Goal: Task Accomplishment & Management: Complete application form

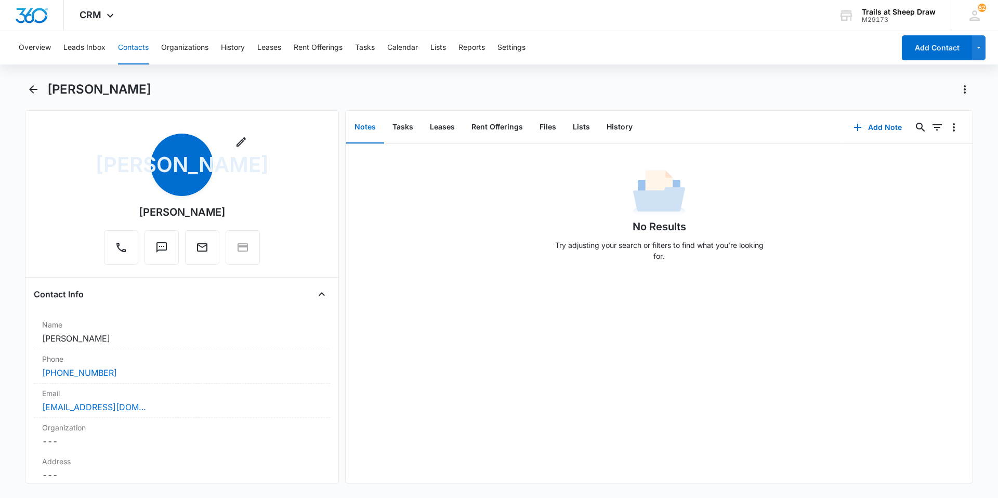
scroll to position [2305, 0]
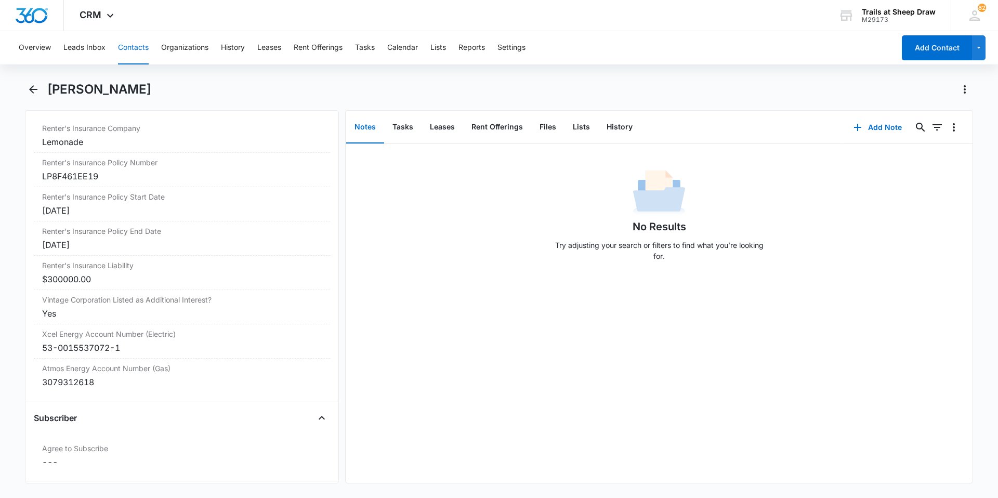
click at [136, 51] on button "Contacts" at bounding box center [133, 47] width 31 height 33
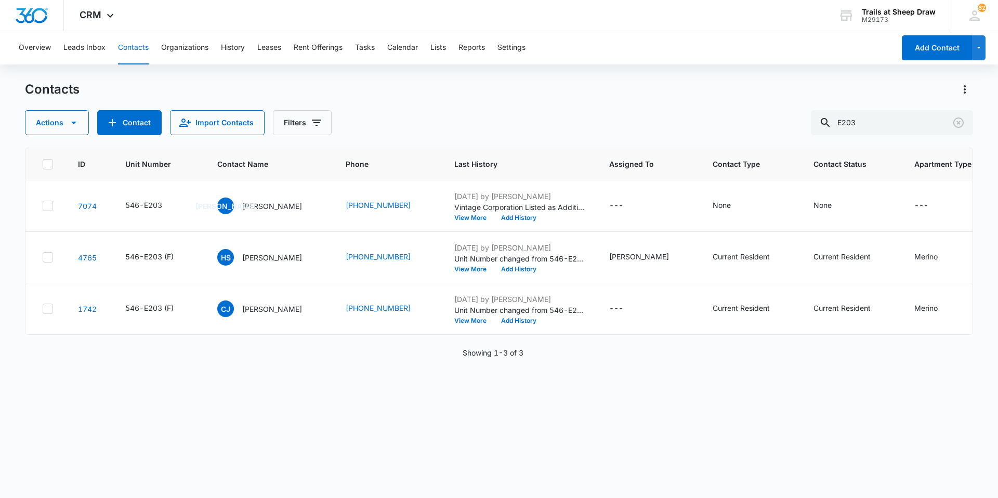
drag, startPoint x: 598, startPoint y: 105, endPoint x: 742, endPoint y: 105, distance: 143.9
click at [598, 105] on div "Contacts Actions Contact Import Contacts Filters E203" at bounding box center [499, 108] width 948 height 54
click at [896, 123] on input "E203" at bounding box center [892, 122] width 162 height 25
type input "X208"
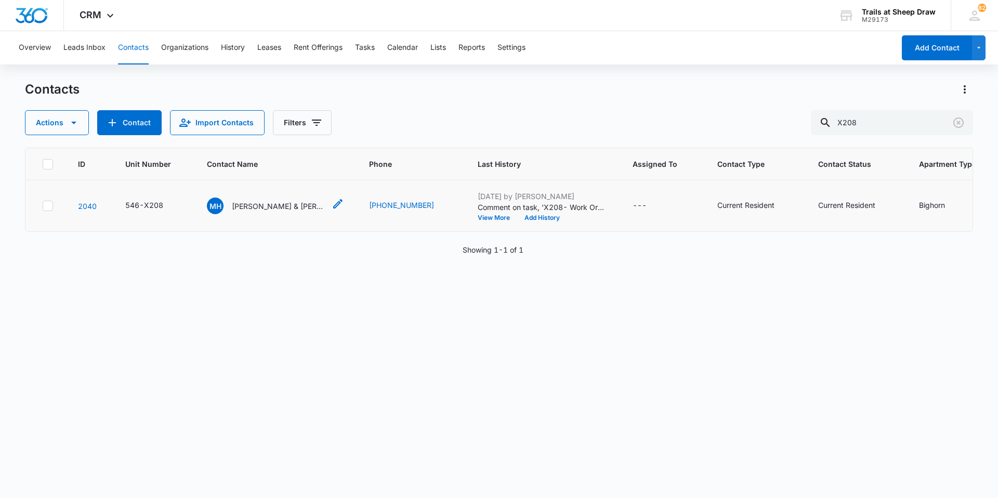
click at [255, 205] on p "[PERSON_NAME] & [PERSON_NAME]" at bounding box center [279, 206] width 94 height 11
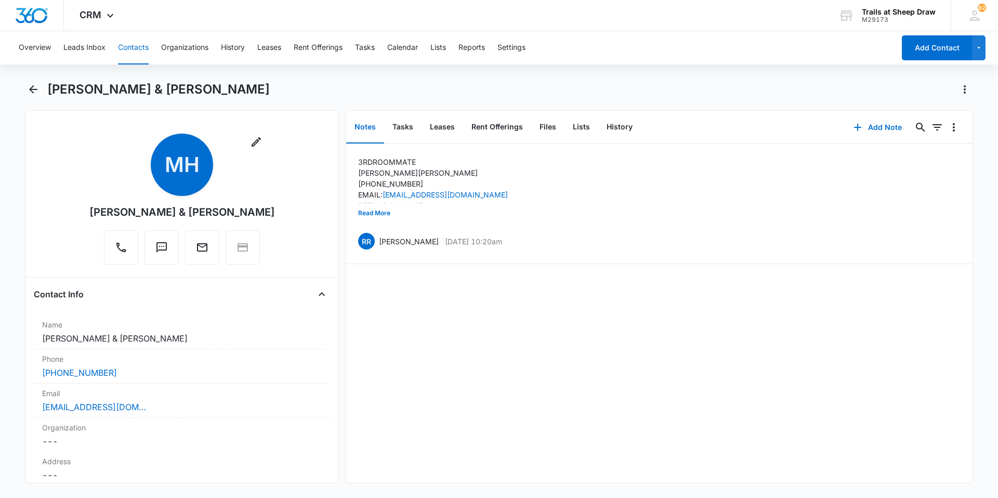
drag, startPoint x: 262, startPoint y: 212, endPoint x: 101, endPoint y: 208, distance: 161.1
click at [101, 208] on div "Remove MH [PERSON_NAME] & [PERSON_NAME]" at bounding box center [182, 201] width 296 height 135
copy div "[PERSON_NAME] & [PERSON_NAME]"
click at [144, 43] on button "Contacts" at bounding box center [133, 47] width 31 height 33
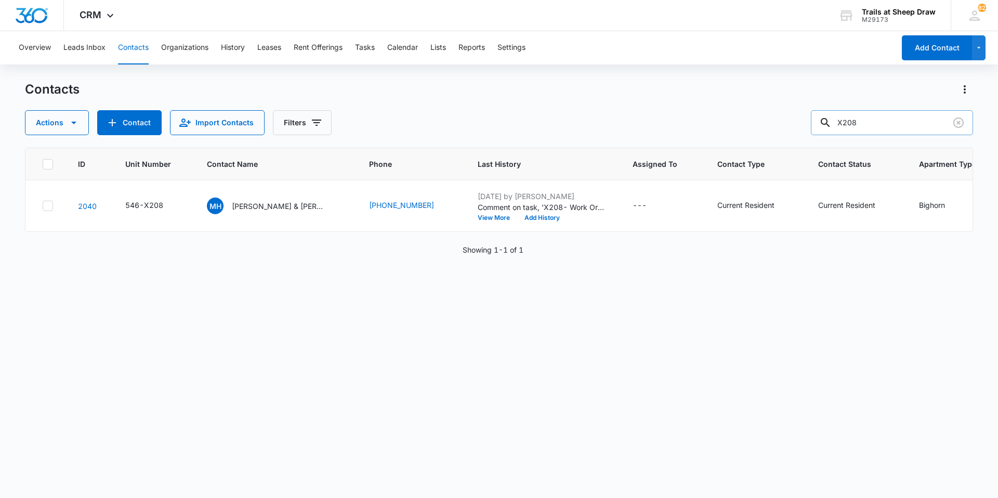
click at [900, 127] on input "X208" at bounding box center [892, 122] width 162 height 25
type input "R208"
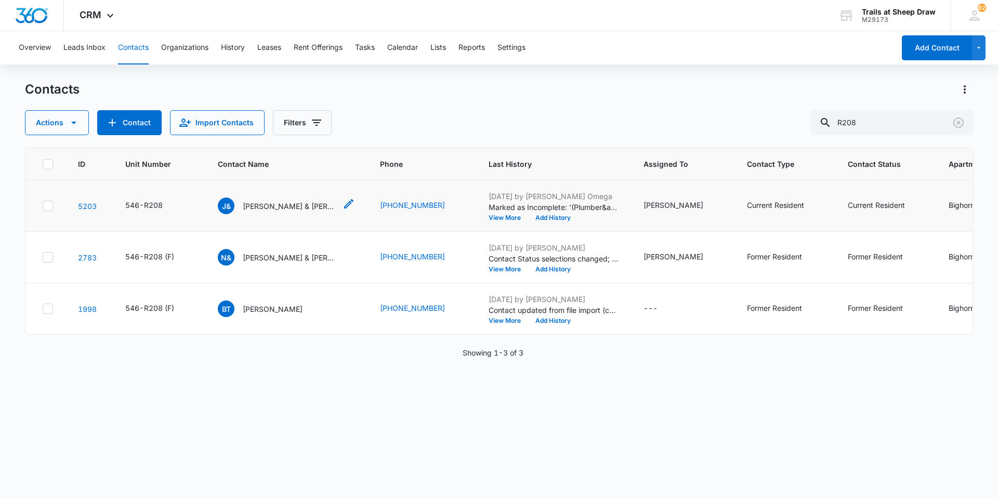
click at [279, 207] on p "[PERSON_NAME] & [PERSON_NAME]" at bounding box center [290, 206] width 94 height 11
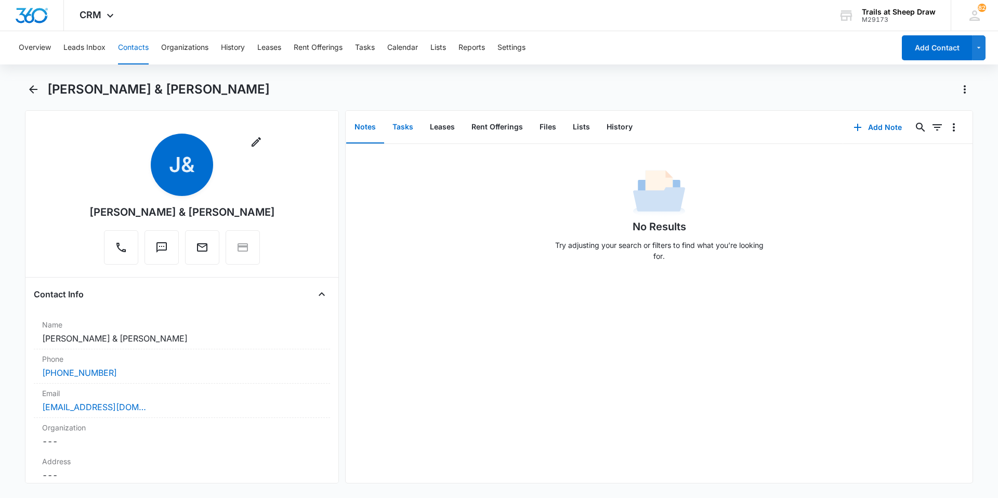
click at [405, 124] on button "Tasks" at bounding box center [402, 127] width 37 height 32
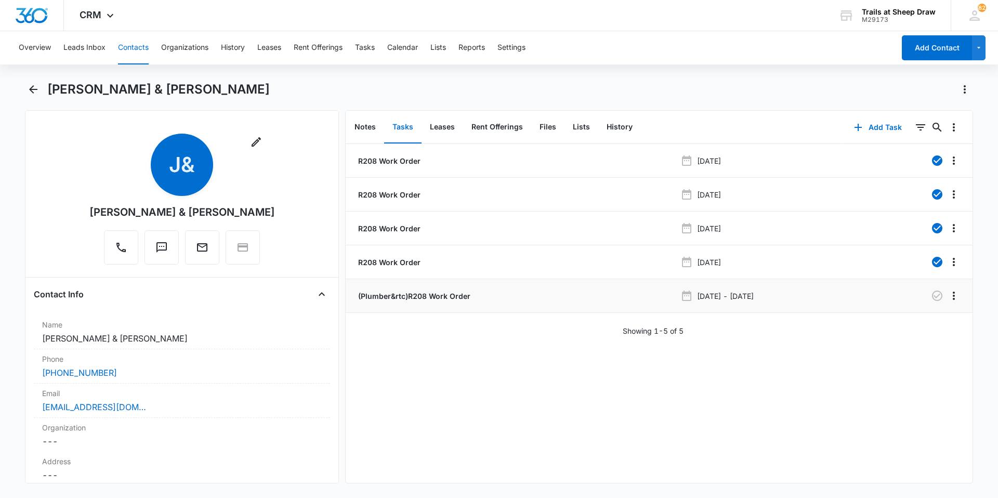
click at [447, 295] on p "(Plumber&rtc)R208 Work Order" at bounding box center [413, 295] width 114 height 11
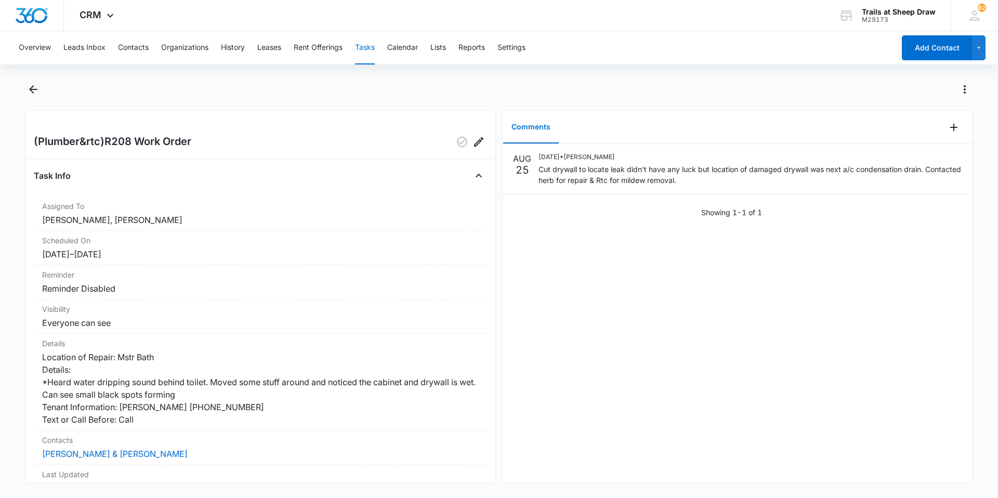
click at [404, 87] on div at bounding box center [510, 89] width 926 height 17
click at [500, 86] on div at bounding box center [510, 89] width 926 height 17
click at [303, 89] on div at bounding box center [510, 89] width 926 height 17
click at [335, 85] on div at bounding box center [510, 89] width 926 height 17
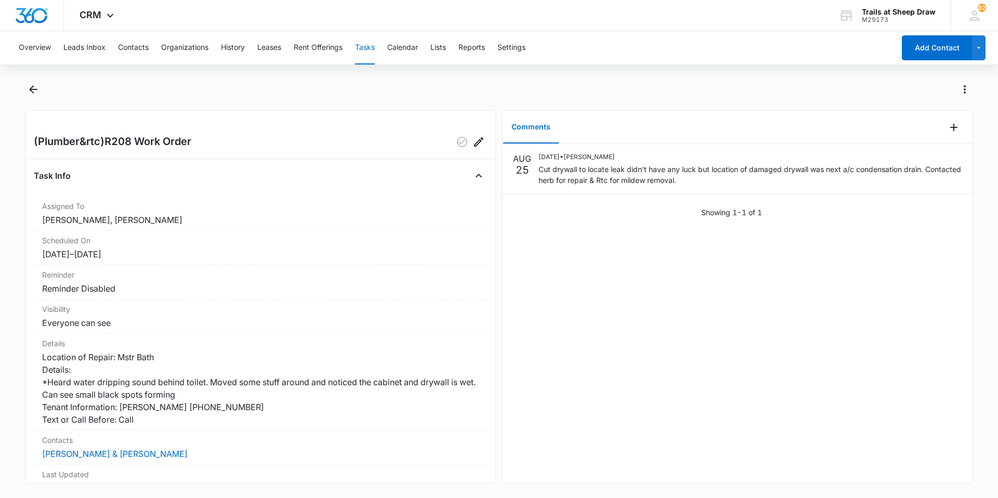
click at [496, 92] on div at bounding box center [510, 89] width 926 height 17
click at [497, 104] on div at bounding box center [499, 95] width 948 height 29
click at [37, 87] on icon "Back" at bounding box center [33, 89] width 12 height 12
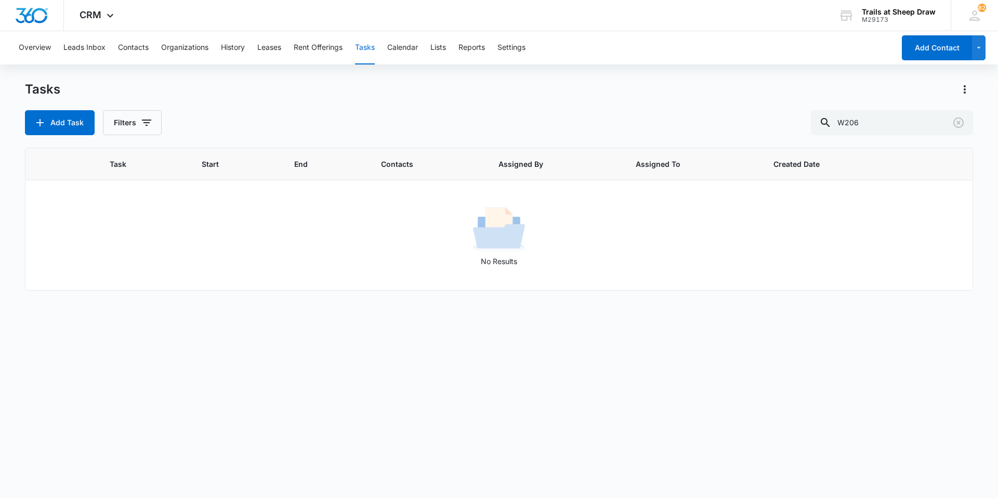
click at [416, 99] on div "Tasks Add Task Filters W206" at bounding box center [499, 108] width 948 height 54
click at [780, 12] on div "CRM Apps Reputation Websites Forms CRM Email Social Content Ads Intelligence Fi…" at bounding box center [499, 15] width 998 height 31
click at [153, 47] on div "Overview Leads Inbox Contacts Organizations History Leases Rent Offerings Tasks…" at bounding box center [453, 47] width 882 height 33
click at [142, 48] on button "Contacts" at bounding box center [133, 47] width 31 height 33
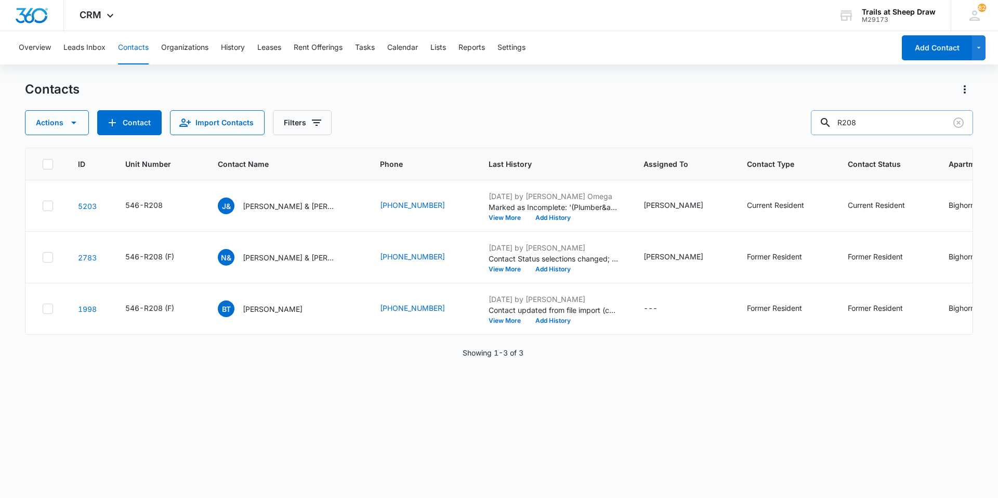
click at [910, 123] on input "R208" at bounding box center [892, 122] width 162 height 25
type input "X208"
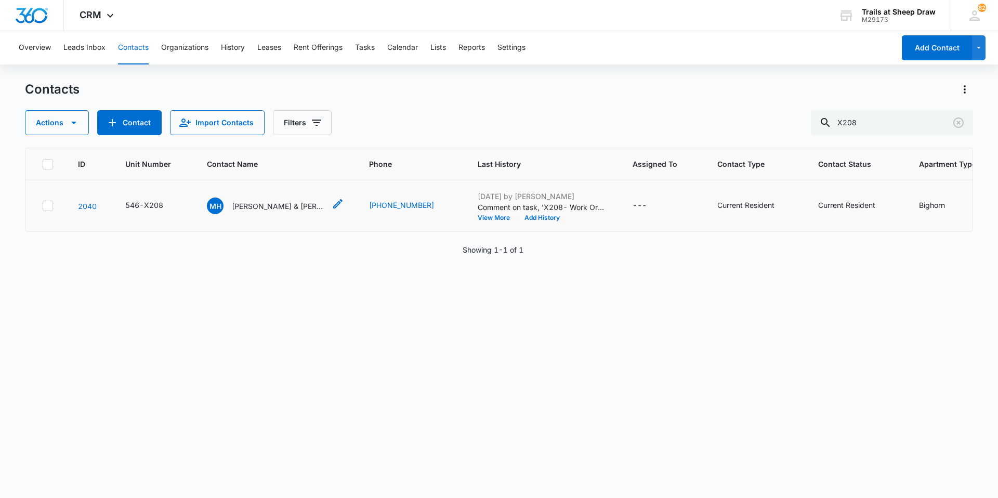
click at [260, 209] on p "[PERSON_NAME] & [PERSON_NAME]" at bounding box center [279, 206] width 94 height 11
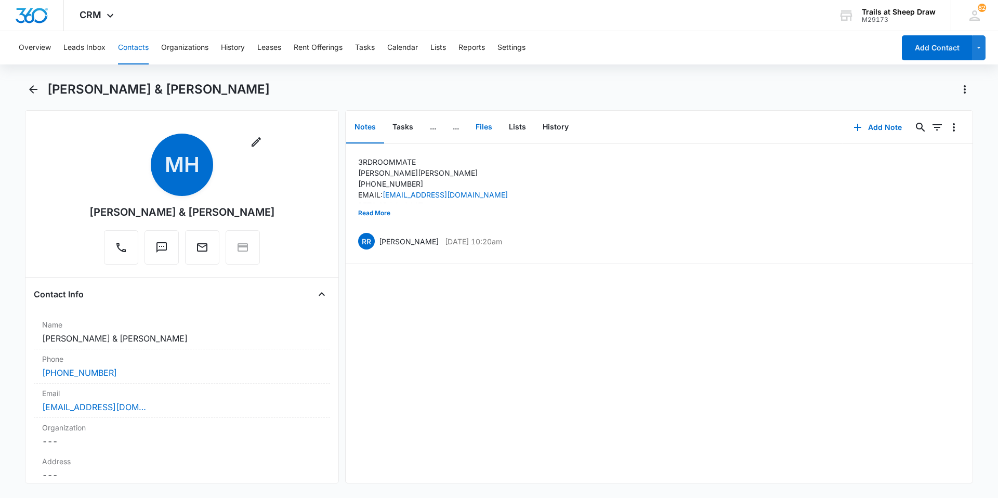
click at [482, 130] on button "Files" at bounding box center [483, 127] width 33 height 32
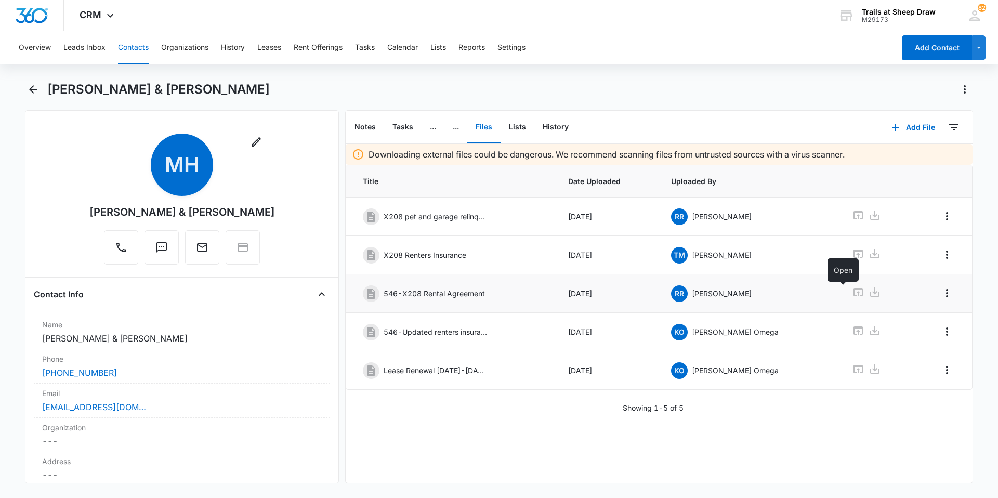
click at [852, 292] on icon at bounding box center [858, 292] width 12 height 12
click at [131, 45] on button "Contacts" at bounding box center [133, 47] width 31 height 33
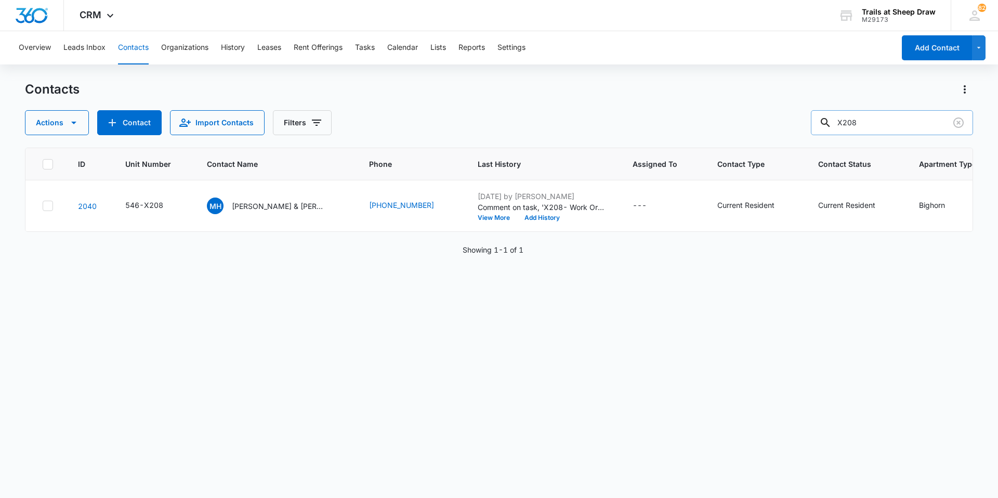
click at [854, 125] on input "X208" at bounding box center [892, 122] width 162 height 25
type input "M102"
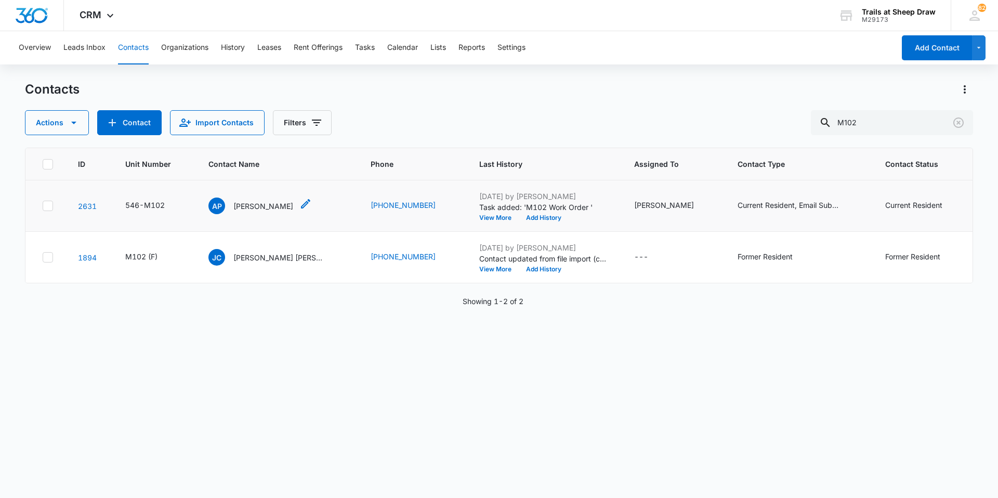
click at [275, 207] on p "[PERSON_NAME]" at bounding box center [263, 206] width 60 height 11
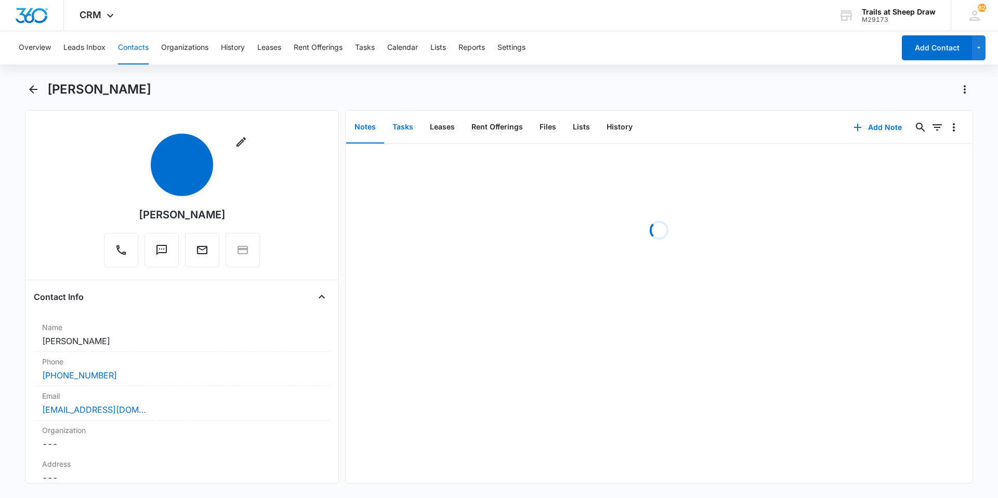
click at [400, 128] on button "Tasks" at bounding box center [402, 127] width 37 height 32
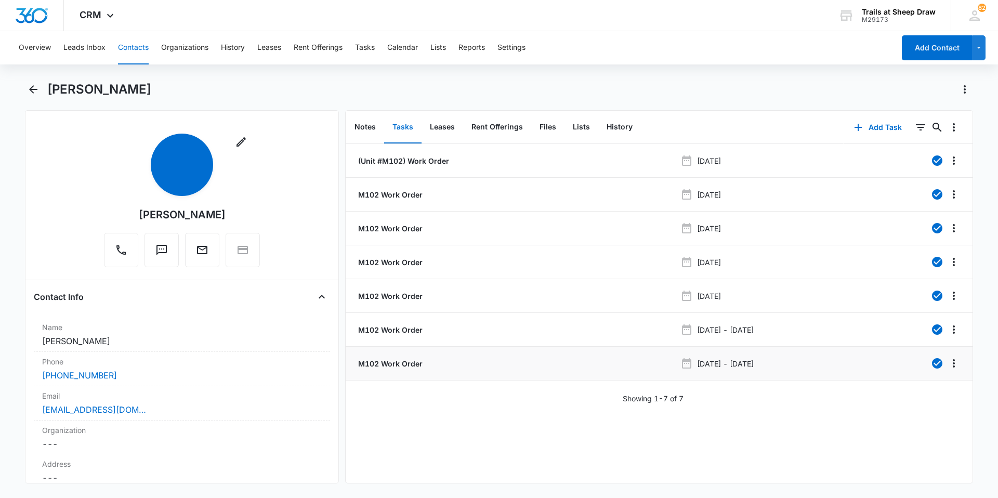
click at [505, 356] on li "M102 Work Order [DATE] - [DATE]" at bounding box center [659, 364] width 627 height 34
click at [947, 364] on icon "Overflow Menu" at bounding box center [953, 363] width 12 height 12
click at [927, 390] on div "Edit" at bounding box center [918, 392] width 22 height 7
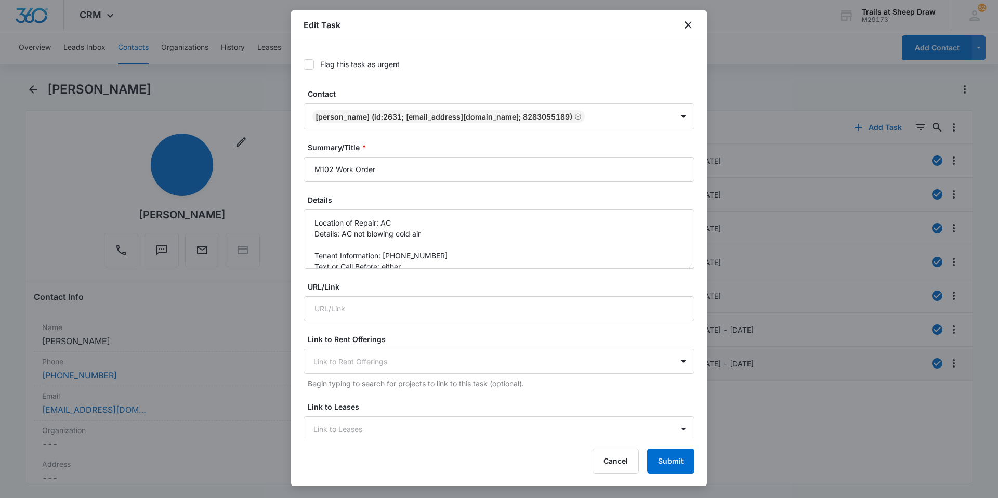
click at [695, 23] on div "Edit Task" at bounding box center [499, 25] width 416 height 30
click at [682, 24] on icon "close" at bounding box center [688, 25] width 12 height 12
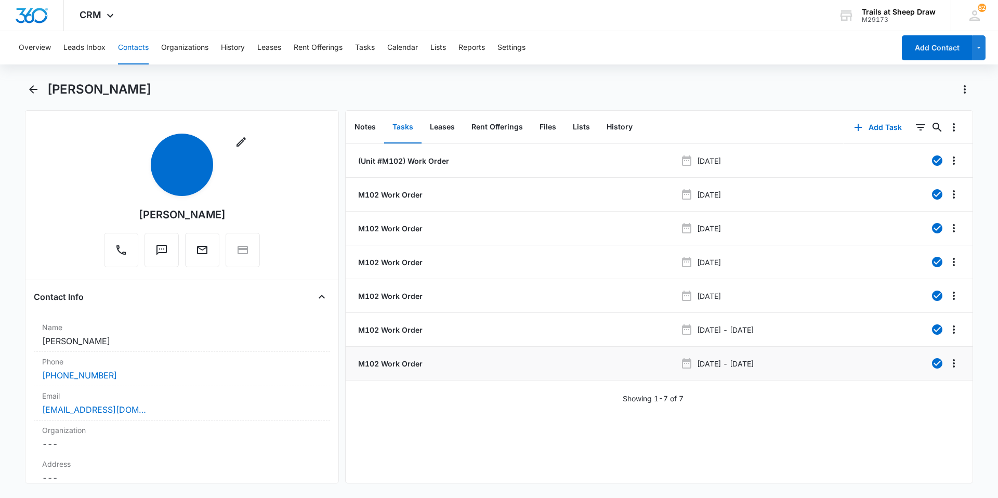
click at [399, 362] on p "M102 Work Order" at bounding box center [389, 363] width 67 height 11
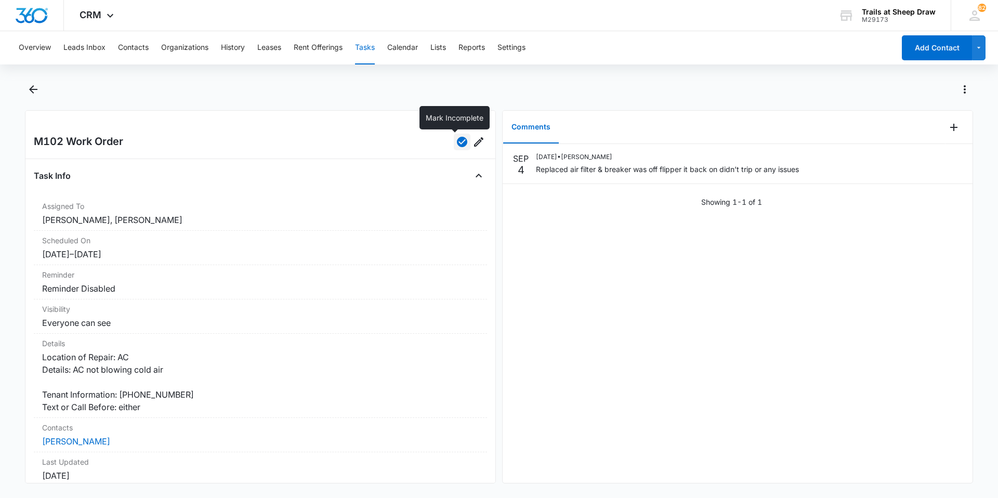
click at [457, 144] on icon "button" at bounding box center [462, 142] width 10 height 10
click at [459, 140] on icon "button" at bounding box center [462, 142] width 12 height 12
click at [434, 77] on div "Overview Leads Inbox Contacts Organizations History Leases Rent Offerings Tasks…" at bounding box center [499, 263] width 998 height 465
click at [41, 89] on button "Back" at bounding box center [33, 89] width 16 height 17
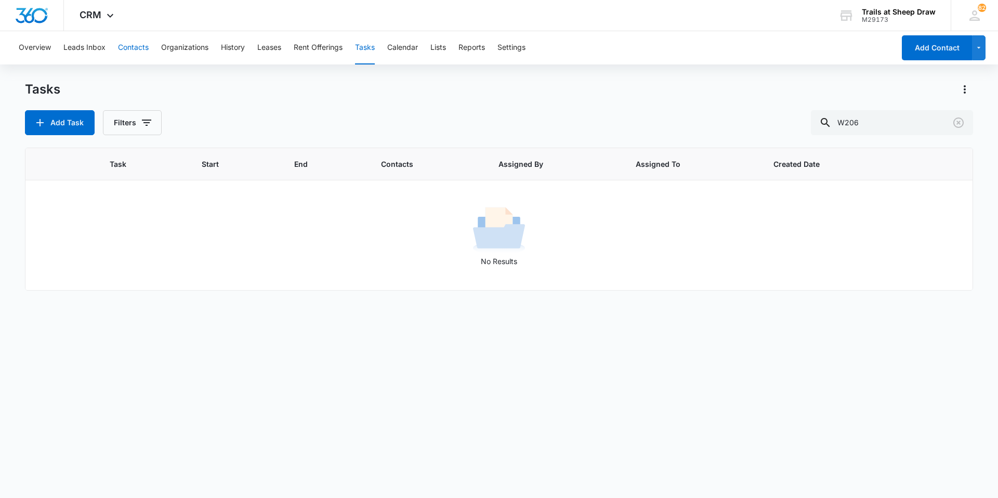
click at [132, 41] on button "Contacts" at bounding box center [133, 47] width 31 height 33
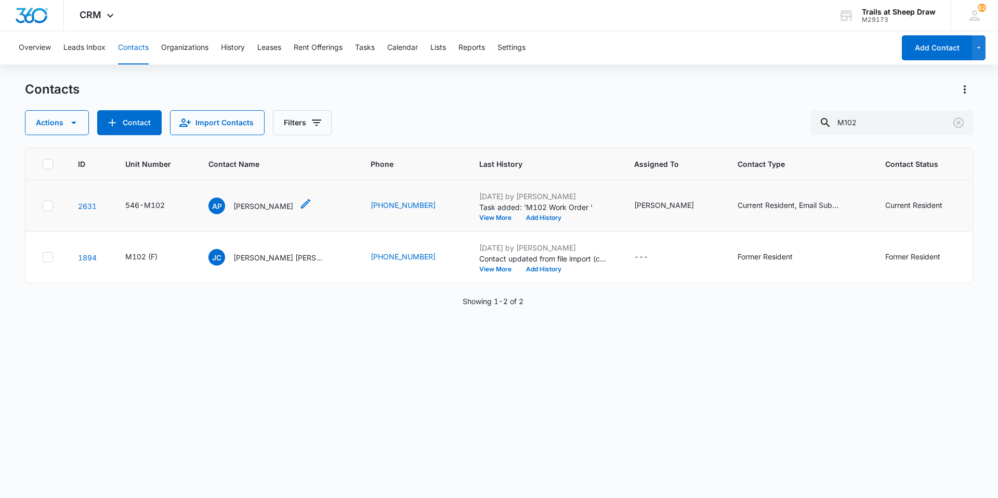
click at [267, 214] on div "AP [PERSON_NAME]" at bounding box center [250, 205] width 85 height 17
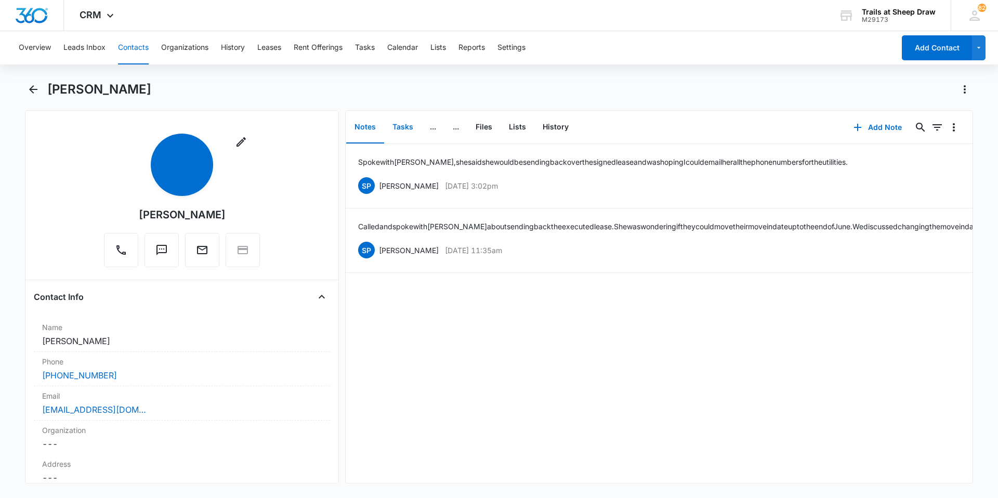
click at [404, 129] on button "Tasks" at bounding box center [402, 127] width 37 height 32
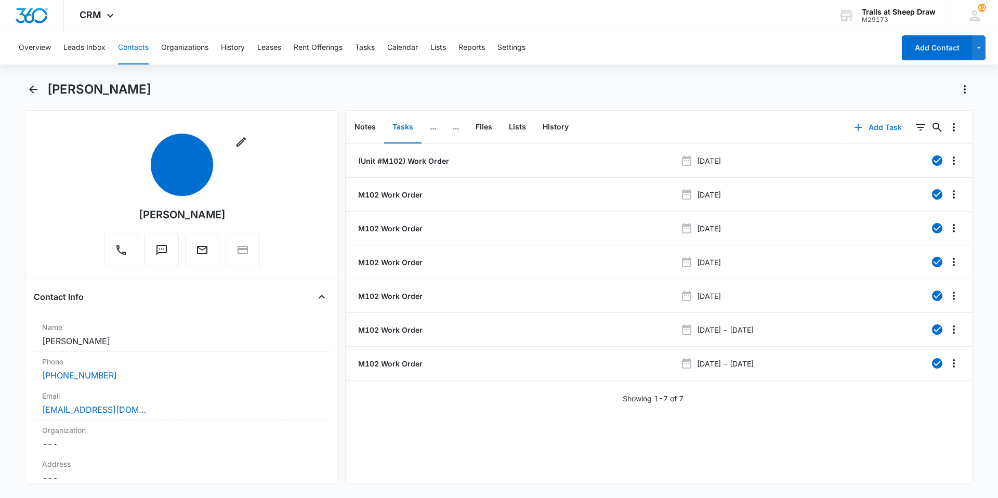
click at [864, 123] on button "Add Task" at bounding box center [877, 127] width 69 height 25
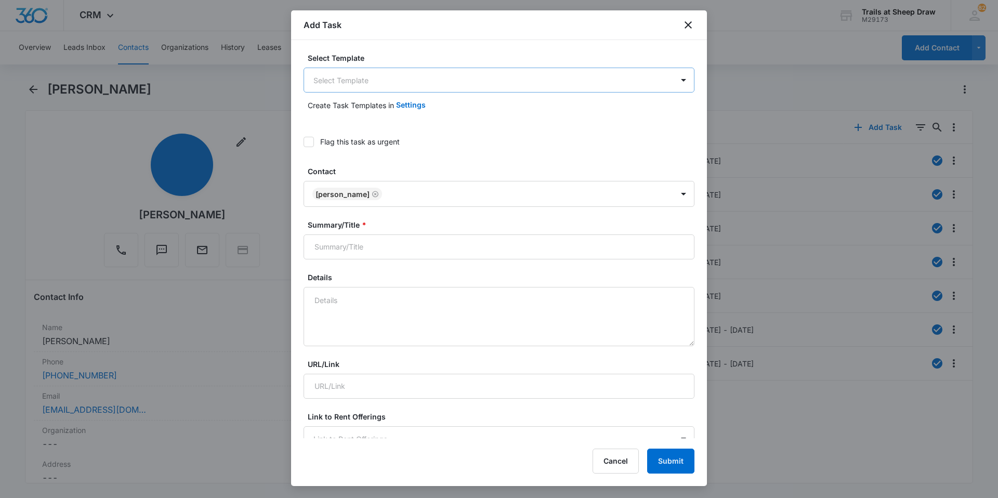
click at [383, 73] on body "CRM Apps Reputation Websites Forms CRM Email Social Content Ads Intelligence Fi…" at bounding box center [499, 249] width 998 height 498
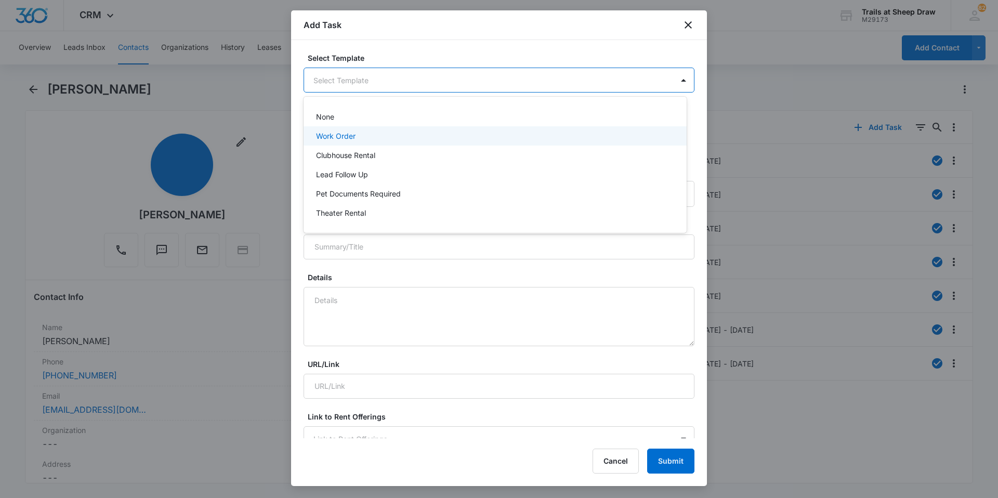
click at [354, 142] on div "Work Order" at bounding box center [494, 135] width 383 height 19
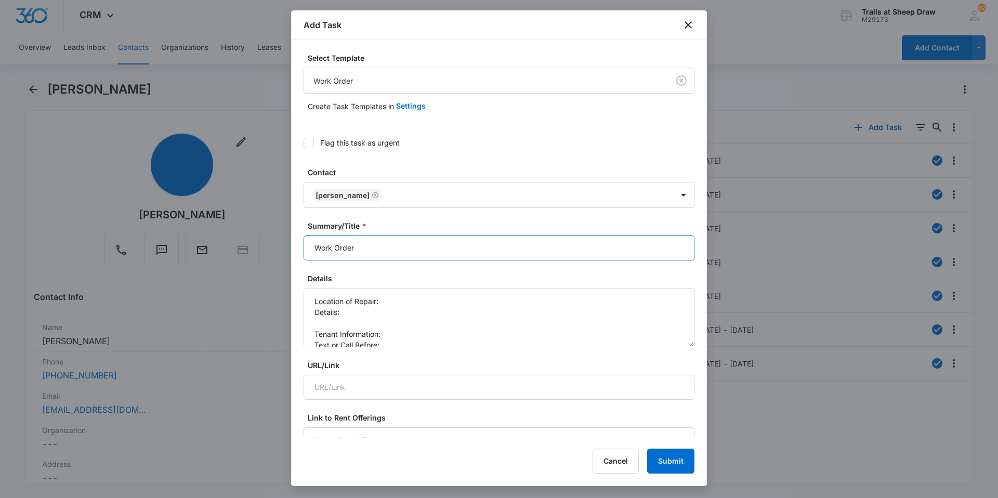
click at [313, 249] on input "Work Order" at bounding box center [498, 247] width 391 height 25
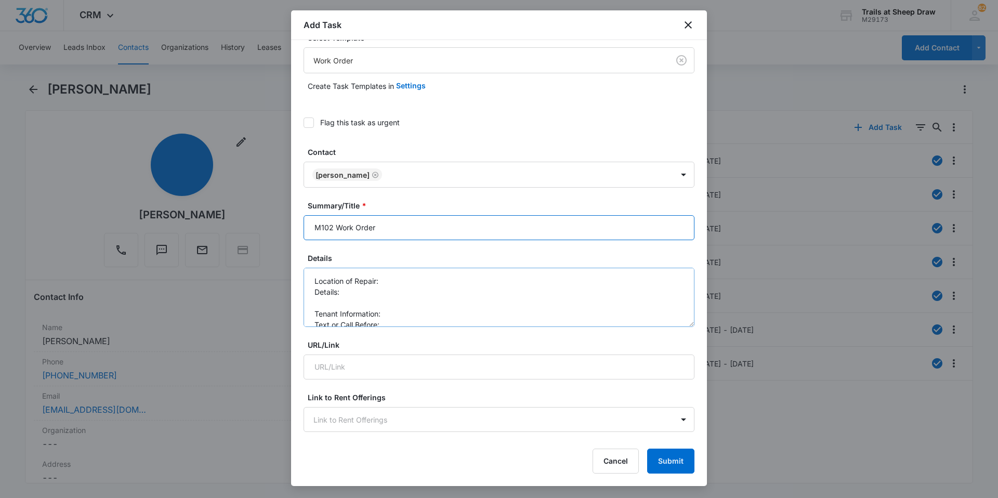
scroll to position [52, 0]
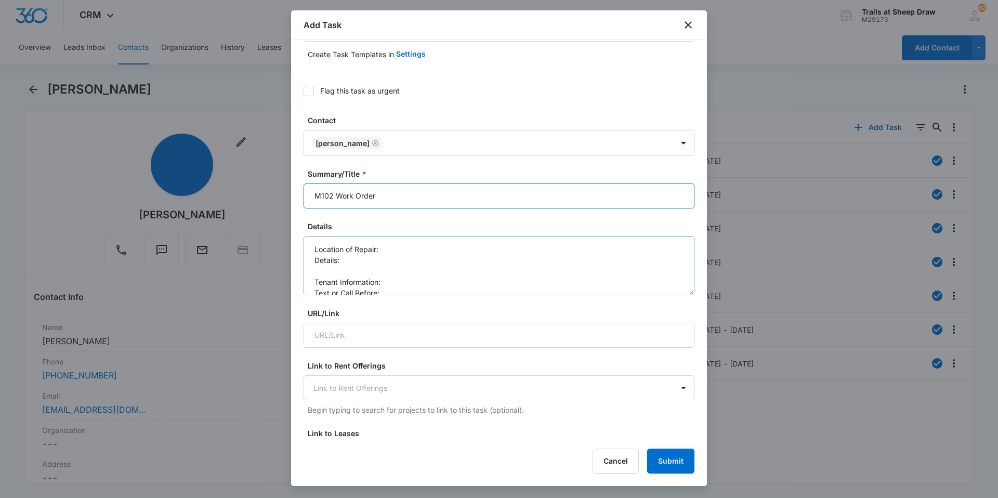
type input "M102 Work Order"
click at [406, 245] on textarea "Location of Repair: Details: Tenant Information: Text or Call Before:" at bounding box center [498, 265] width 391 height 59
click at [400, 263] on textarea "Location of Repair: AC Details: Tenant Information: Text or Call Before:" at bounding box center [498, 265] width 391 height 59
click at [422, 279] on textarea "Location of Repair: AC Details: said AC still does not work Tenant Information:…" at bounding box center [498, 265] width 391 height 59
click at [396, 285] on textarea "Location of Repair: AC Details: said AC still does not work Tenant Information:…" at bounding box center [498, 265] width 391 height 59
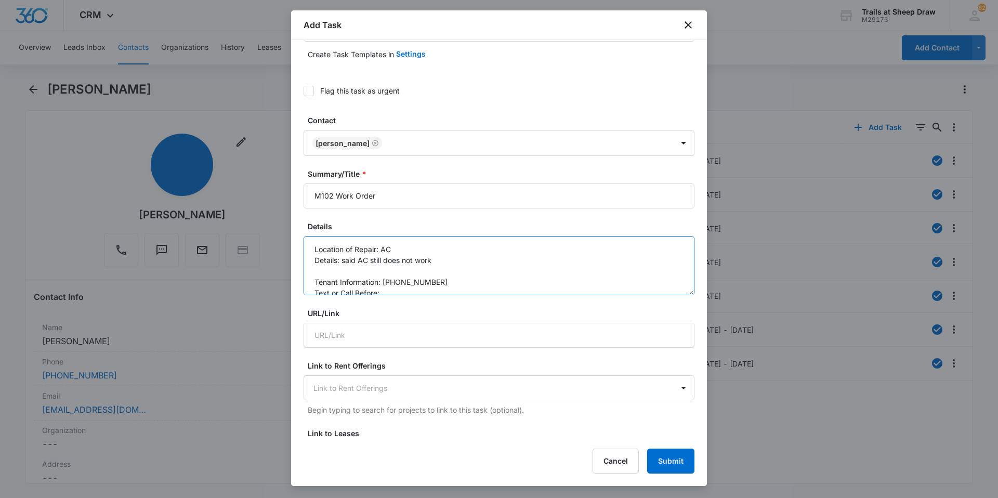
click at [395, 293] on textarea "Location of Repair: AC Details: said AC still does not work Tenant Information:…" at bounding box center [498, 265] width 391 height 59
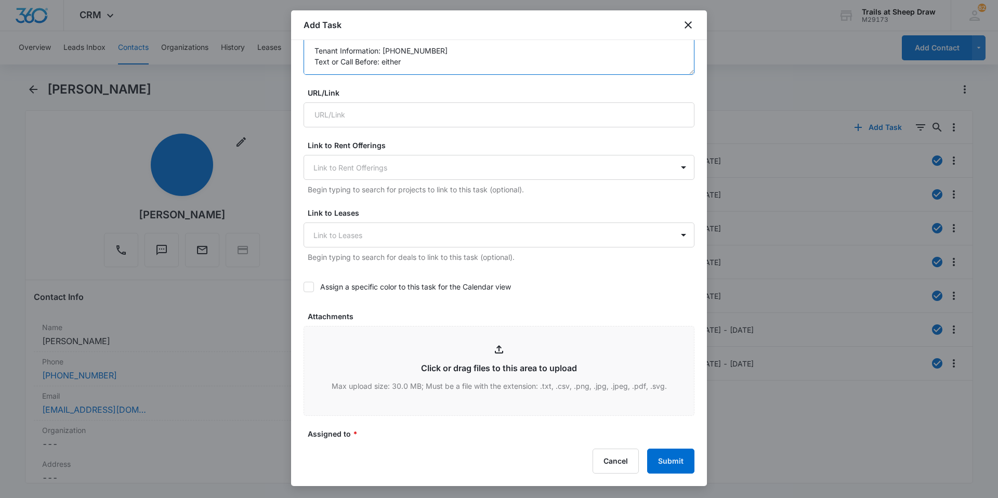
scroll to position [364, 0]
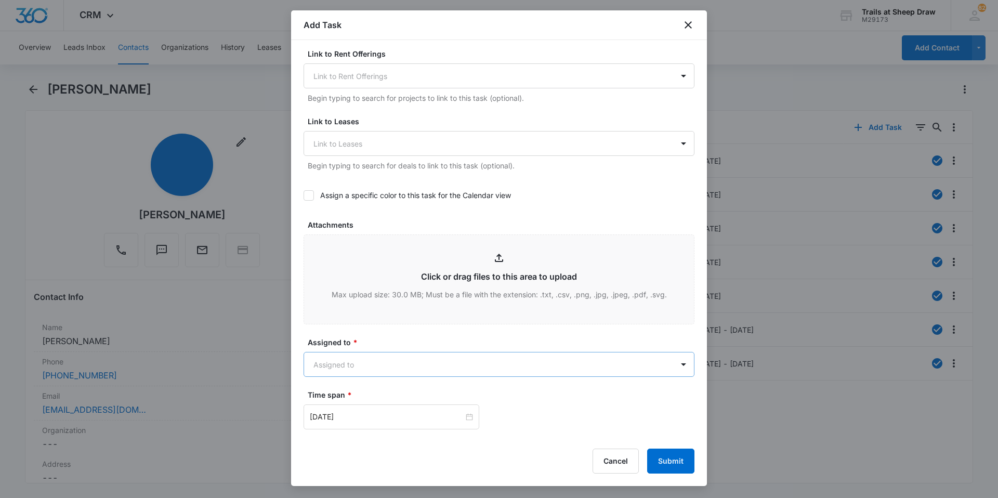
type textarea "Location of Repair: AC Details: said AC still does not work Tenant Information:…"
click at [418, 364] on body "CRM Apps Reputation Websites Forms CRM Email Social Content Ads Intelligence Fi…" at bounding box center [499, 249] width 998 height 498
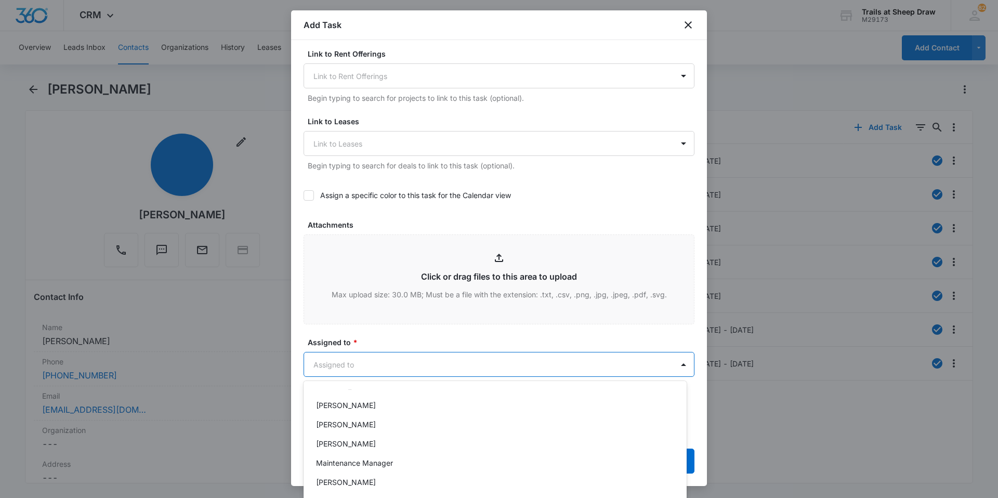
scroll to position [208, 0]
click at [413, 475] on div "[PERSON_NAME]" at bounding box center [494, 481] width 383 height 19
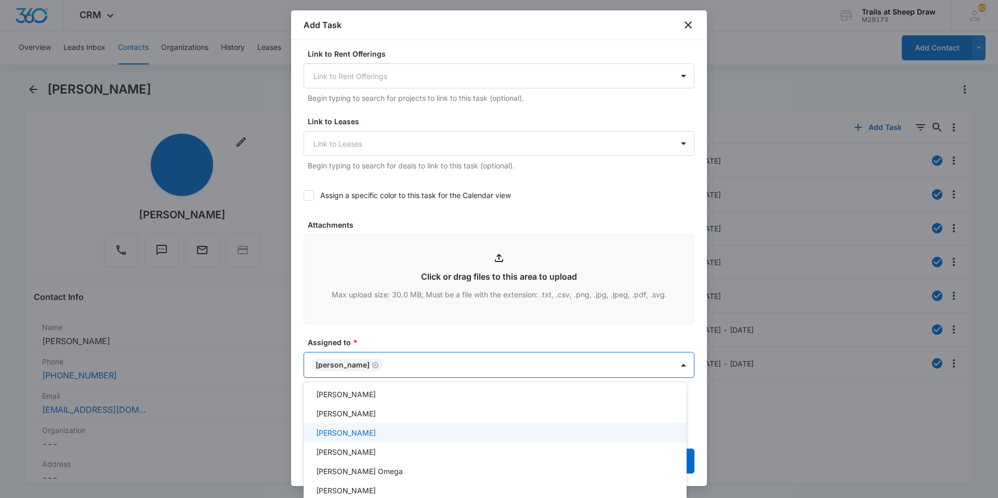
click at [376, 433] on p "[PERSON_NAME]" at bounding box center [346, 432] width 60 height 11
click at [384, 398] on div "[PERSON_NAME]" at bounding box center [494, 394] width 356 height 11
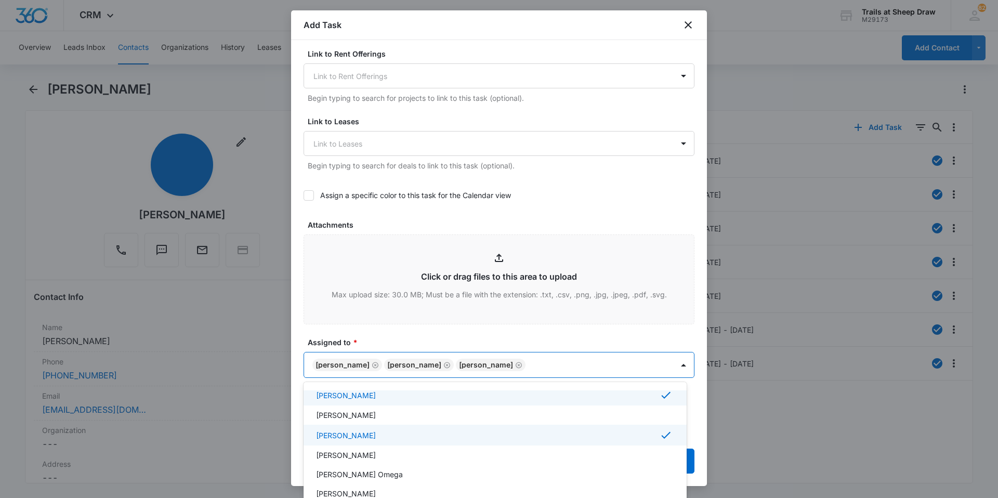
scroll to position [105, 0]
click at [411, 338] on div at bounding box center [499, 249] width 998 height 498
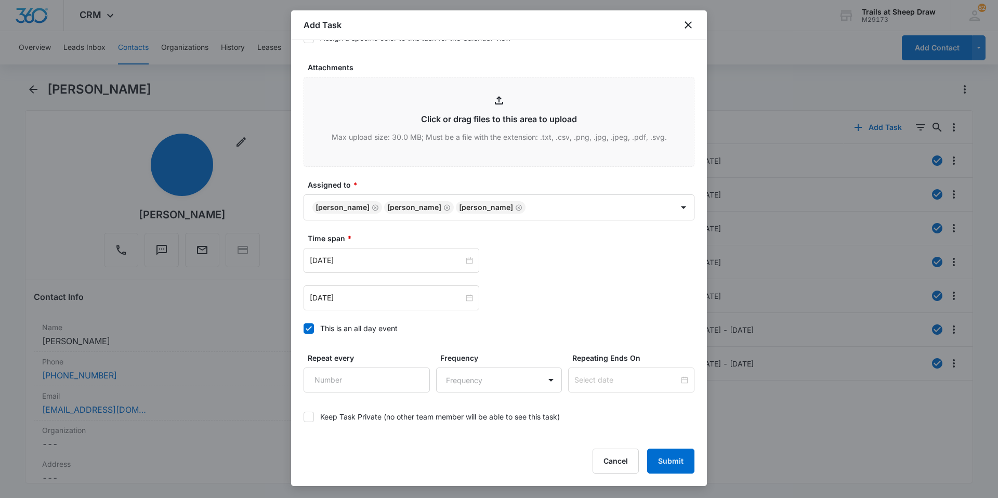
scroll to position [564, 0]
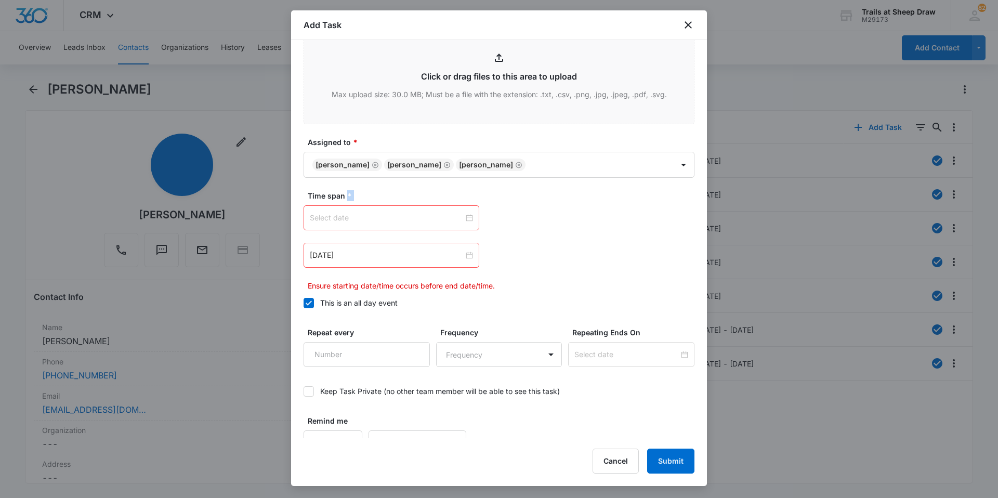
click at [464, 217] on div at bounding box center [391, 217] width 163 height 11
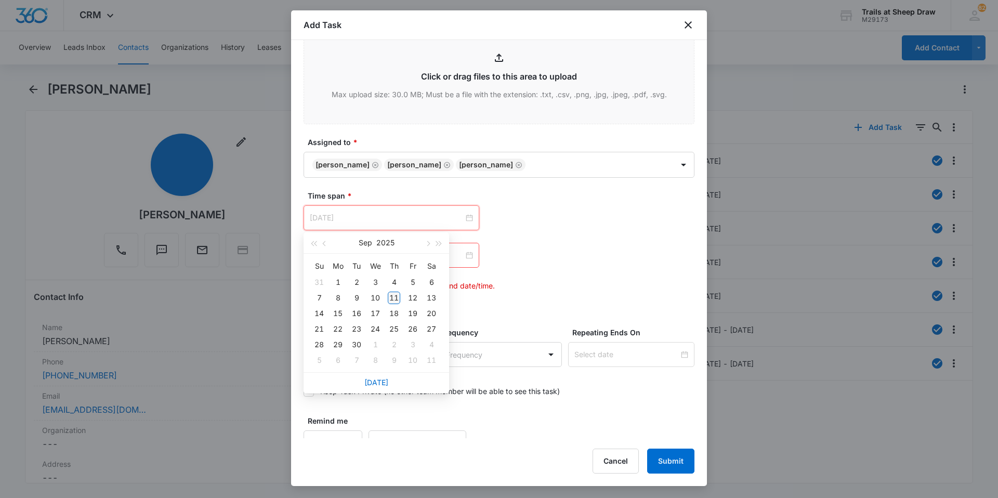
type input "[DATE]"
click at [392, 295] on div "11" at bounding box center [394, 298] width 12 height 12
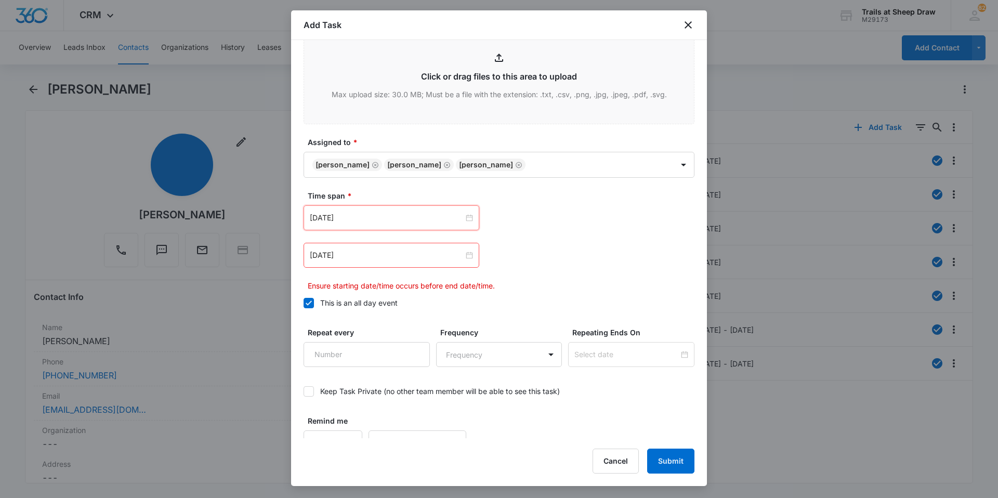
click at [442, 262] on div "[DATE]" at bounding box center [391, 255] width 176 height 25
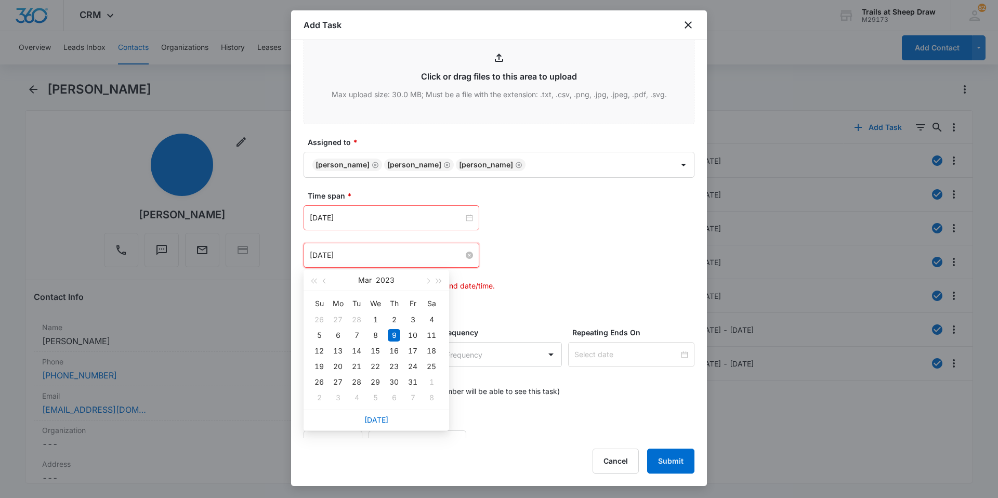
click at [445, 260] on input "[DATE]" at bounding box center [387, 254] width 154 height 11
click at [460, 257] on div "[DATE]" at bounding box center [391, 254] width 163 height 11
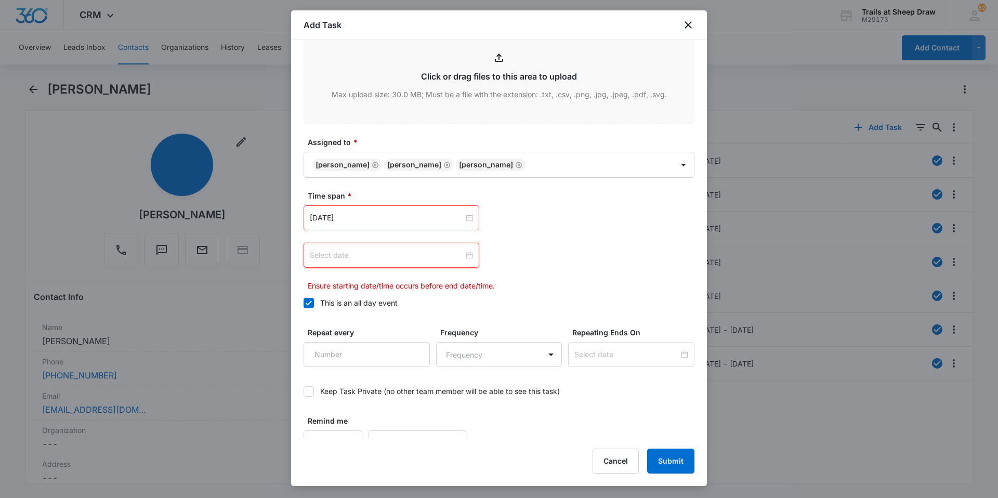
click at [465, 257] on div at bounding box center [391, 254] width 163 height 11
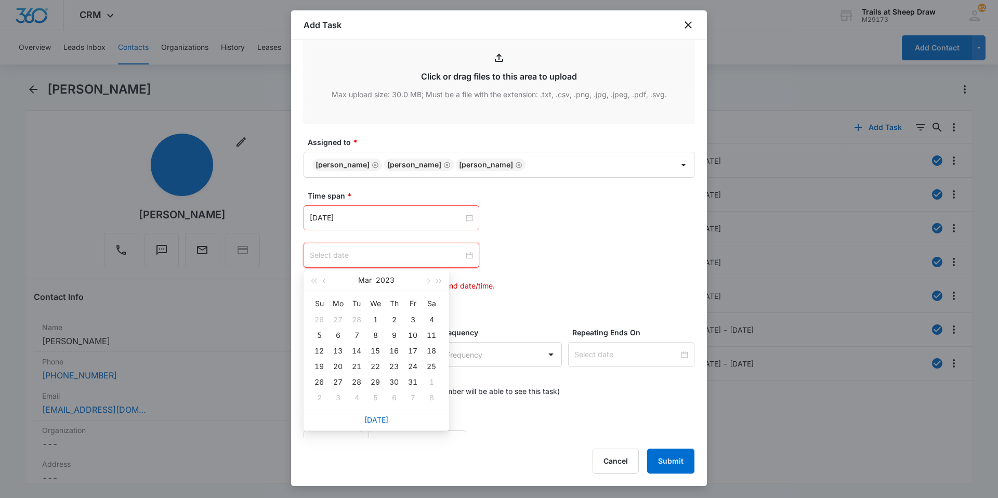
click at [465, 257] on div at bounding box center [391, 254] width 163 height 11
click at [437, 282] on span "button" at bounding box center [439, 281] width 5 height 5
click at [438, 280] on span "button" at bounding box center [439, 281] width 5 height 5
click at [431, 280] on button "button" at bounding box center [426, 280] width 11 height 21
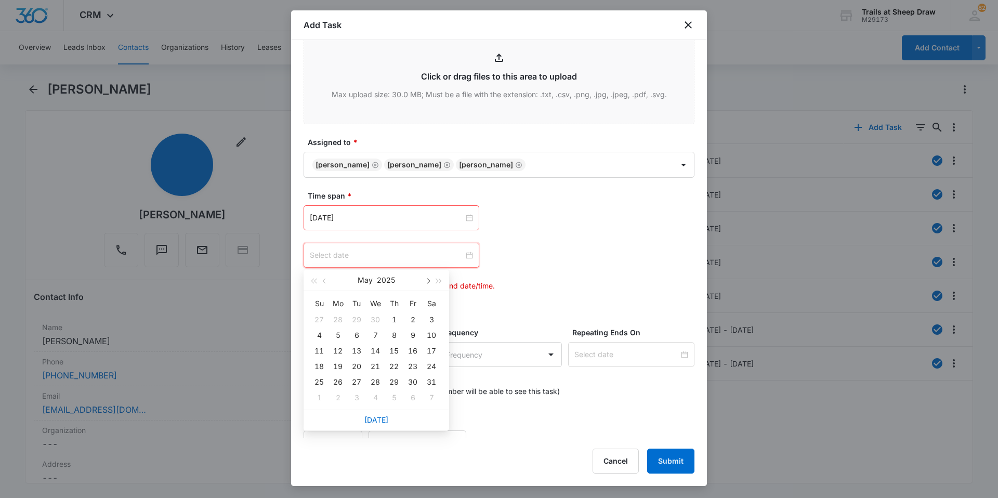
click at [431, 280] on button "button" at bounding box center [426, 280] width 11 height 21
click at [432, 280] on button "button" at bounding box center [426, 280] width 11 height 21
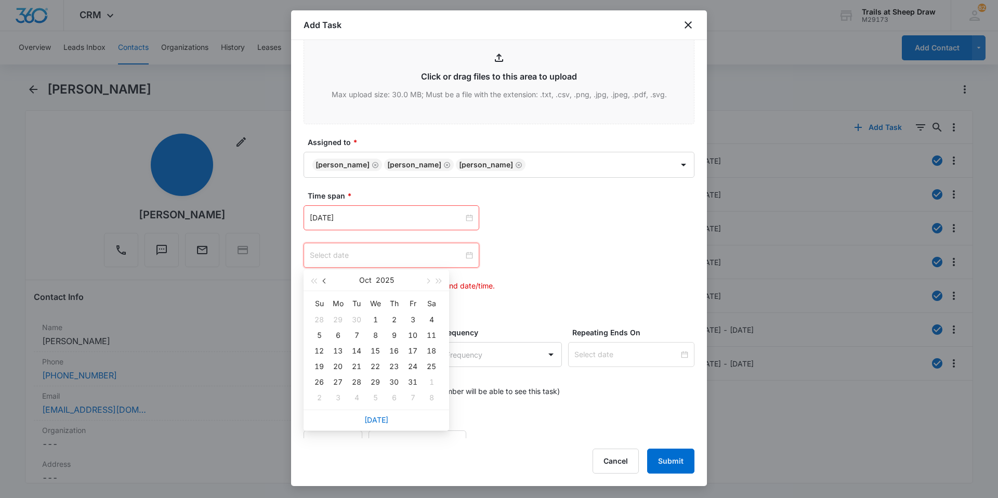
click at [322, 282] on button "button" at bounding box center [324, 280] width 11 height 21
type input "[DATE]"
click at [424, 334] on td "13" at bounding box center [431, 335] width 19 height 16
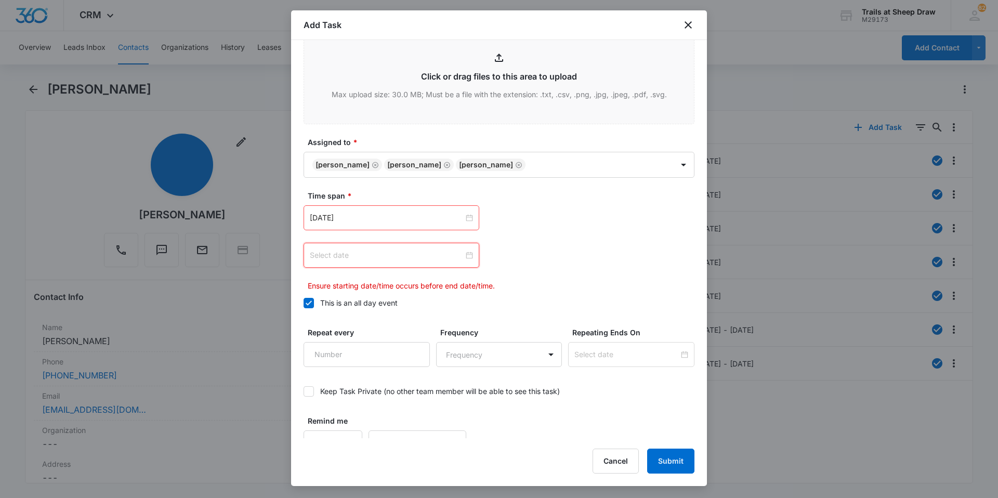
click at [452, 254] on input at bounding box center [387, 254] width 154 height 11
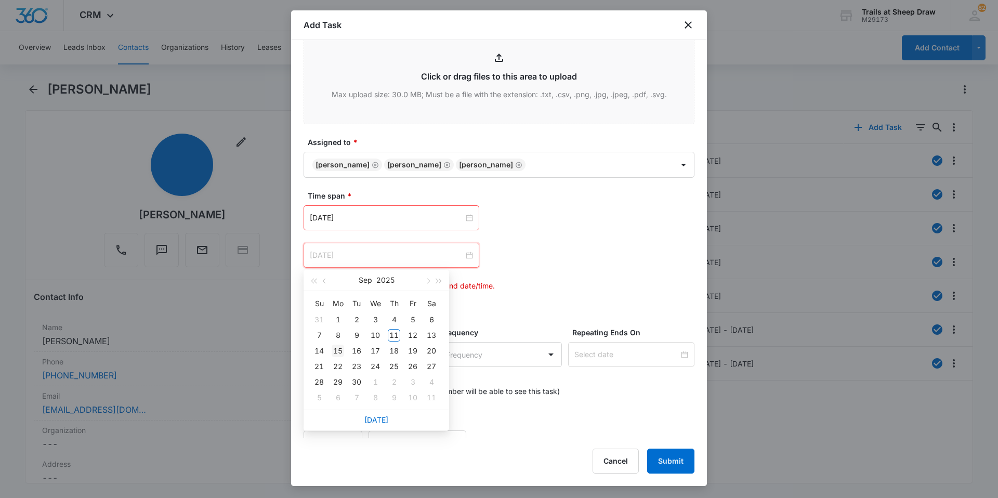
type input "[DATE]"
click at [340, 347] on div "15" at bounding box center [338, 351] width 12 height 12
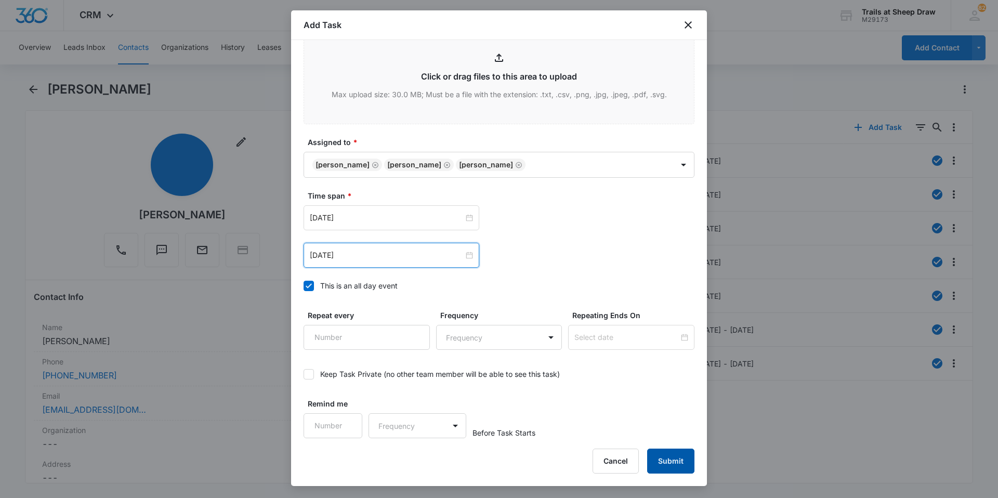
click at [666, 457] on button "Submit" at bounding box center [670, 460] width 47 height 25
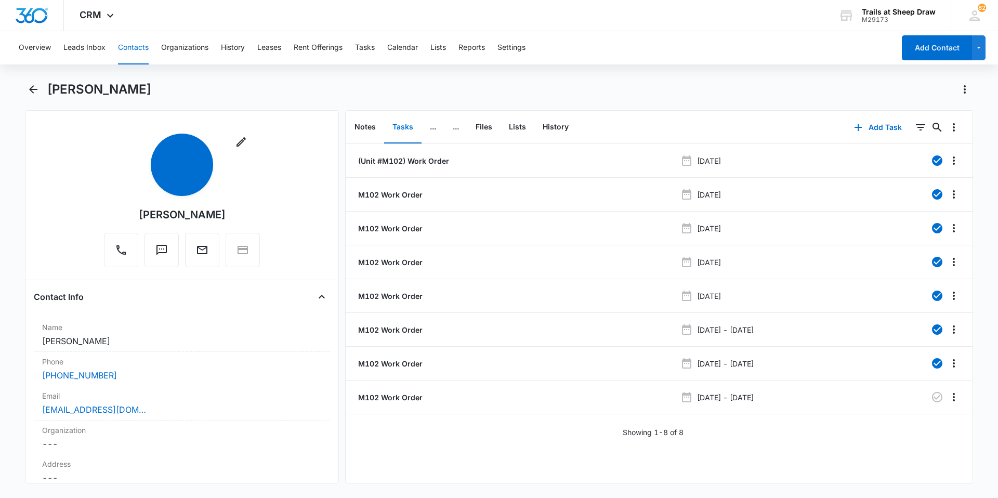
click at [129, 43] on button "Contacts" at bounding box center [133, 47] width 31 height 33
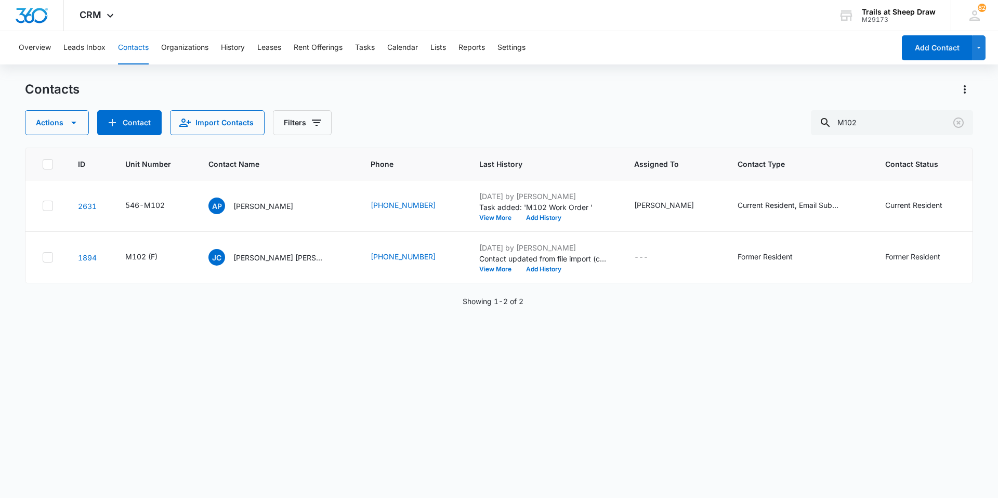
click at [143, 43] on button "Contacts" at bounding box center [133, 47] width 31 height 33
click at [853, 113] on input "M102" at bounding box center [892, 122] width 162 height 25
click at [854, 113] on input "M102" at bounding box center [892, 122] width 162 height 25
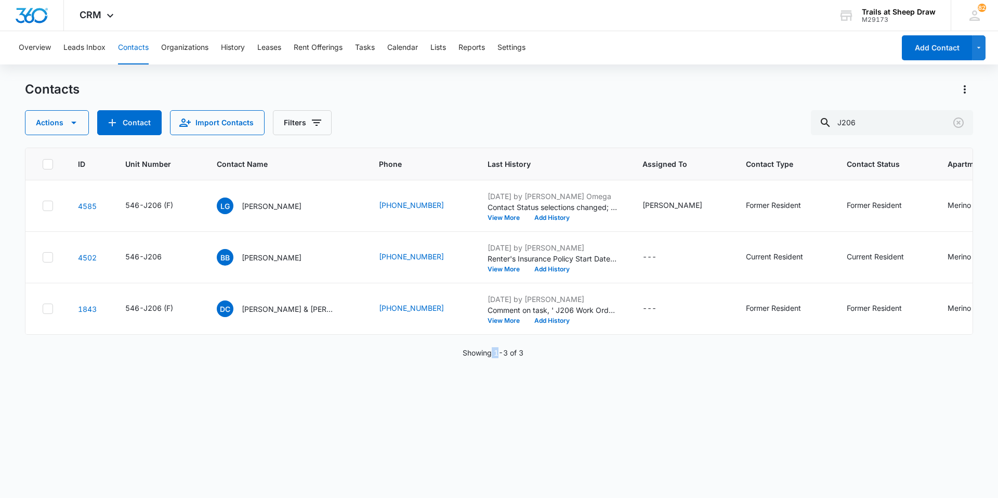
drag, startPoint x: 487, startPoint y: 475, endPoint x: 486, endPoint y: 481, distance: 5.9
click at [486, 481] on div "ID Unit Number Contact Name Phone Last History Assigned To Contact Type Contact…" at bounding box center [499, 316] width 948 height 337
drag, startPoint x: 486, startPoint y: 481, endPoint x: 473, endPoint y: 477, distance: 13.5
click at [473, 477] on div "ID Unit Number Contact Name Phone Last History Assigned To Contact Type Contact…" at bounding box center [499, 316] width 948 height 337
click at [867, 120] on input "J206" at bounding box center [892, 122] width 162 height 25
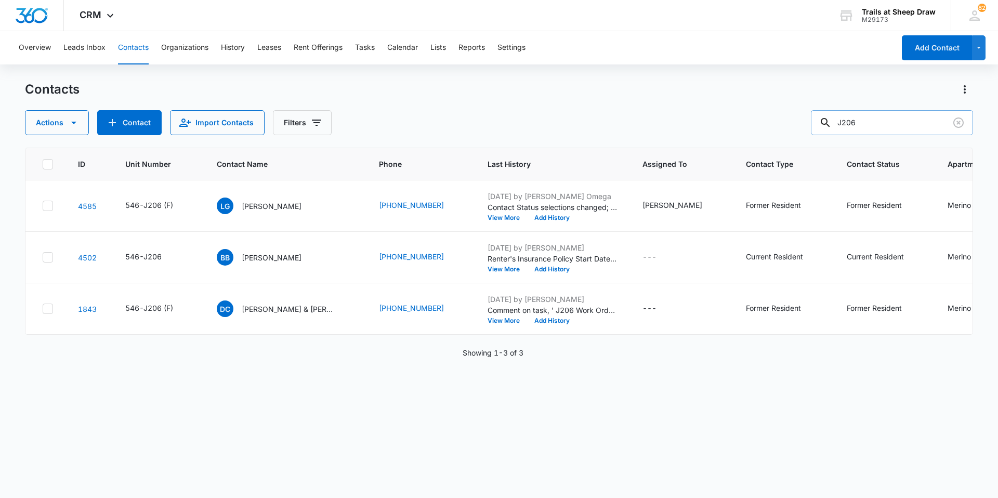
click at [867, 120] on input "J206" at bounding box center [892, 122] width 162 height 25
type input "V206"
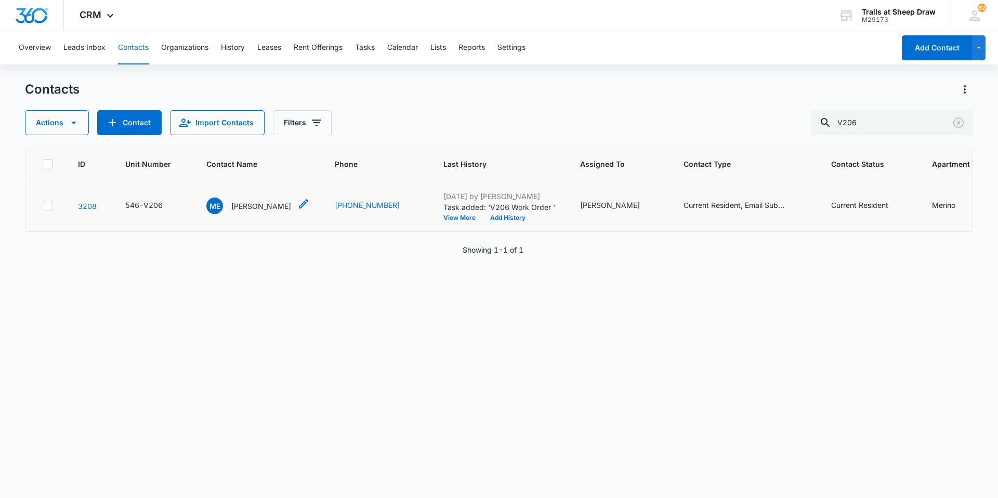
click at [267, 205] on p "[PERSON_NAME]" at bounding box center [261, 206] width 60 height 11
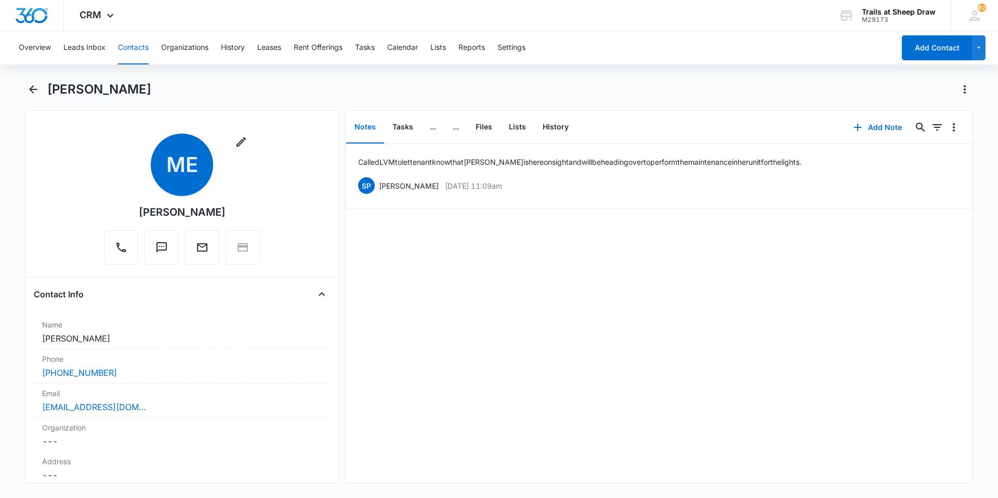
drag, startPoint x: 223, startPoint y: 211, endPoint x: 136, endPoint y: 212, distance: 87.3
click at [136, 212] on div "Remove ME [PERSON_NAME]" at bounding box center [182, 199] width 156 height 131
copy div "[PERSON_NAME]"
click at [484, 124] on button "Files" at bounding box center [483, 127] width 33 height 32
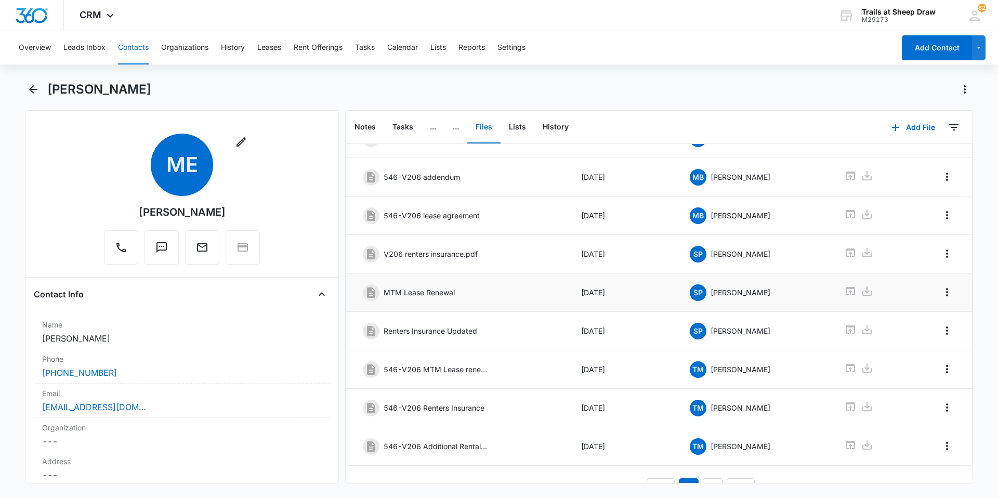
scroll to position [139, 0]
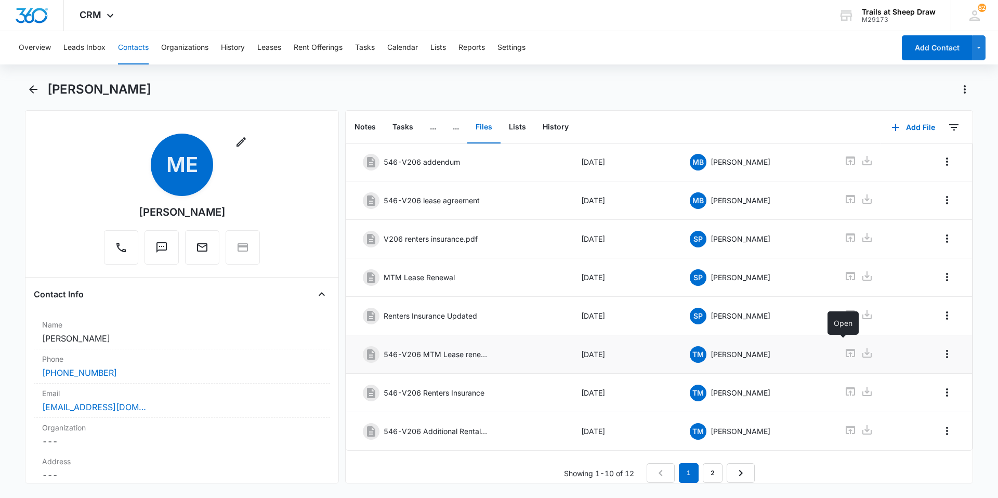
click at [846, 347] on icon at bounding box center [850, 353] width 12 height 12
drag, startPoint x: 545, startPoint y: 98, endPoint x: 556, endPoint y: 125, distance: 29.6
click at [545, 99] on div "[PERSON_NAME]" at bounding box center [499, 95] width 948 height 29
click at [127, 50] on button "Contacts" at bounding box center [133, 47] width 31 height 33
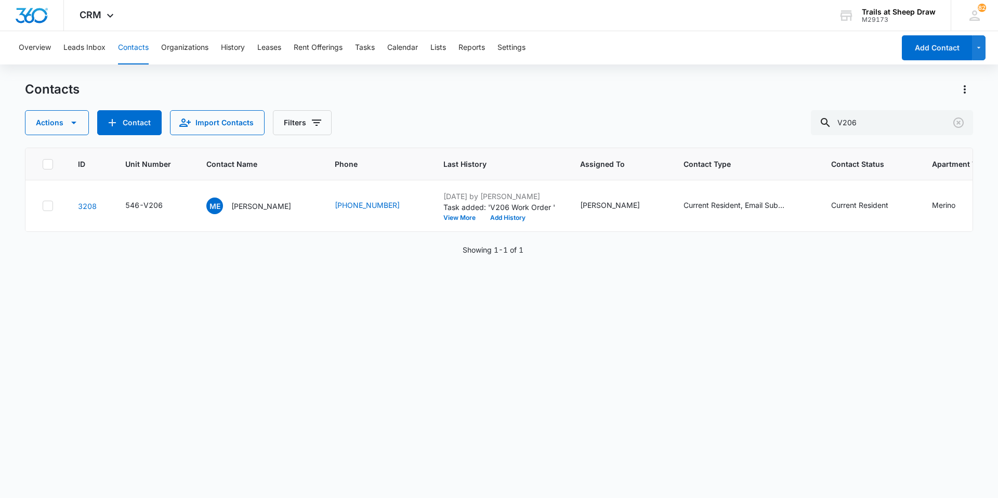
click at [185, 89] on div "Contacts" at bounding box center [499, 89] width 948 height 17
click at [262, 205] on p "[PERSON_NAME]" at bounding box center [261, 206] width 60 height 11
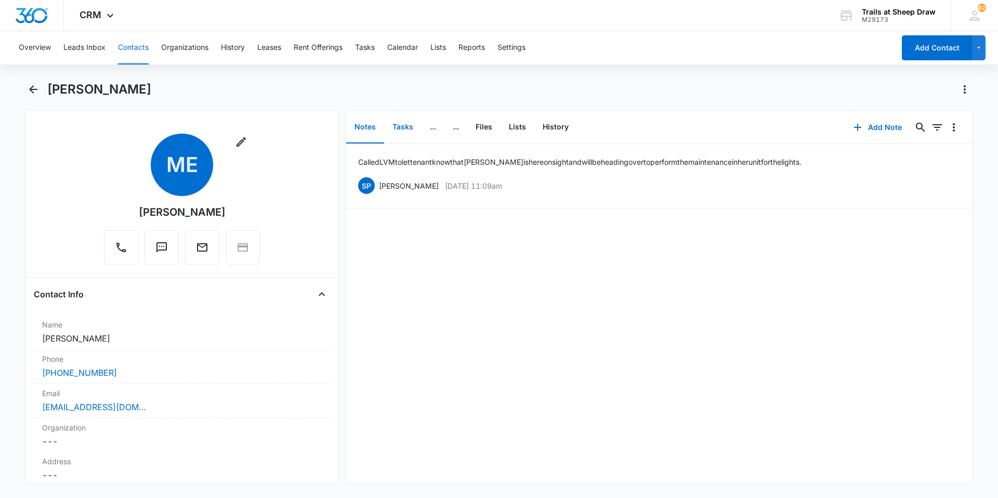
click at [397, 124] on button "Tasks" at bounding box center [402, 127] width 37 height 32
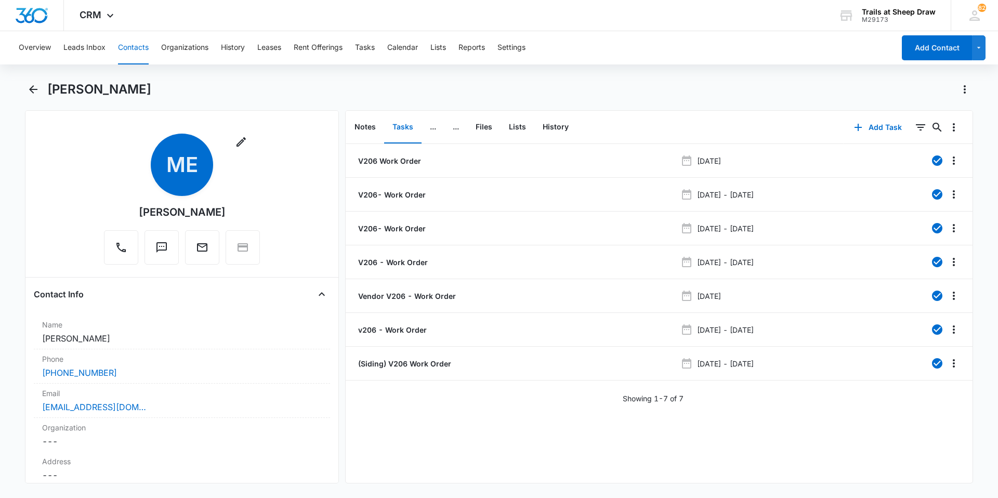
click at [139, 46] on button "Contacts" at bounding box center [133, 47] width 31 height 33
